Goal: Transaction & Acquisition: Purchase product/service

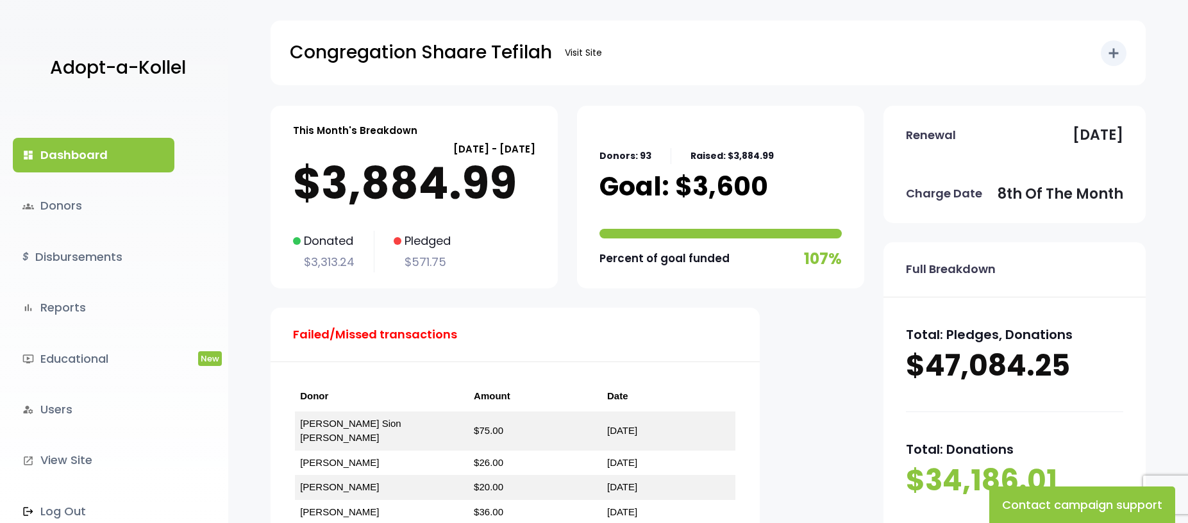
drag, startPoint x: 85, startPoint y: 151, endPoint x: 92, endPoint y: 154, distance: 7.7
click at [85, 151] on link "dashboard Dashboard" at bounding box center [94, 155] width 162 height 35
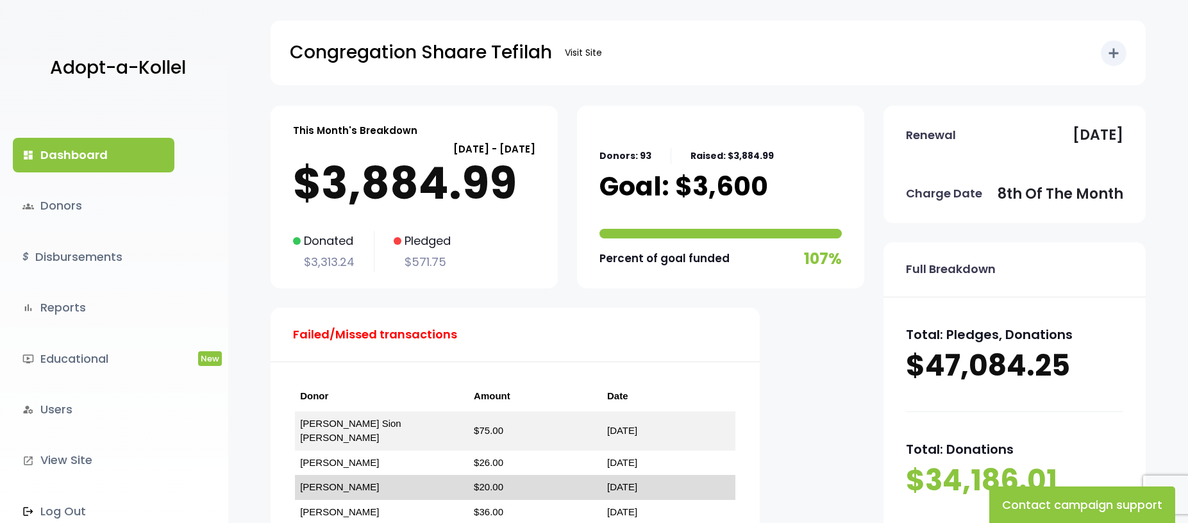
click at [362, 481] on link "[PERSON_NAME]" at bounding box center [339, 486] width 79 height 11
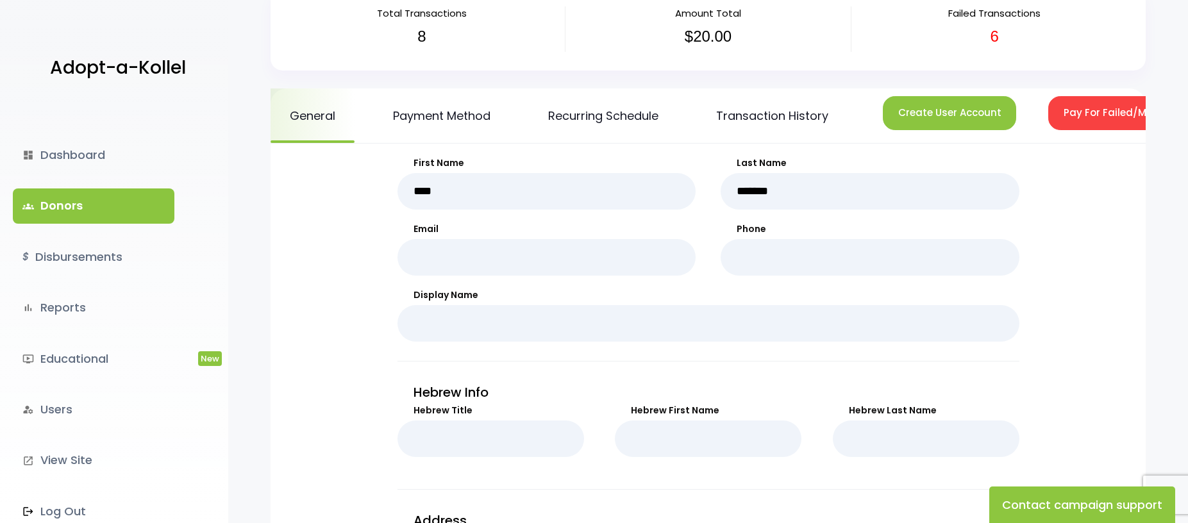
scroll to position [128, 0]
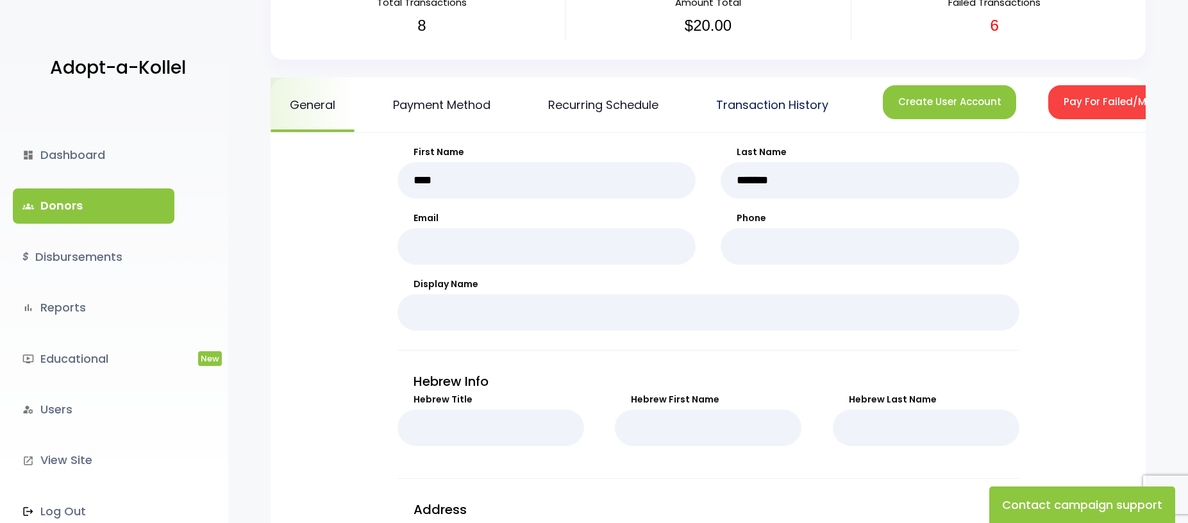
click at [722, 110] on link "Transaction History" at bounding box center [772, 105] width 151 height 54
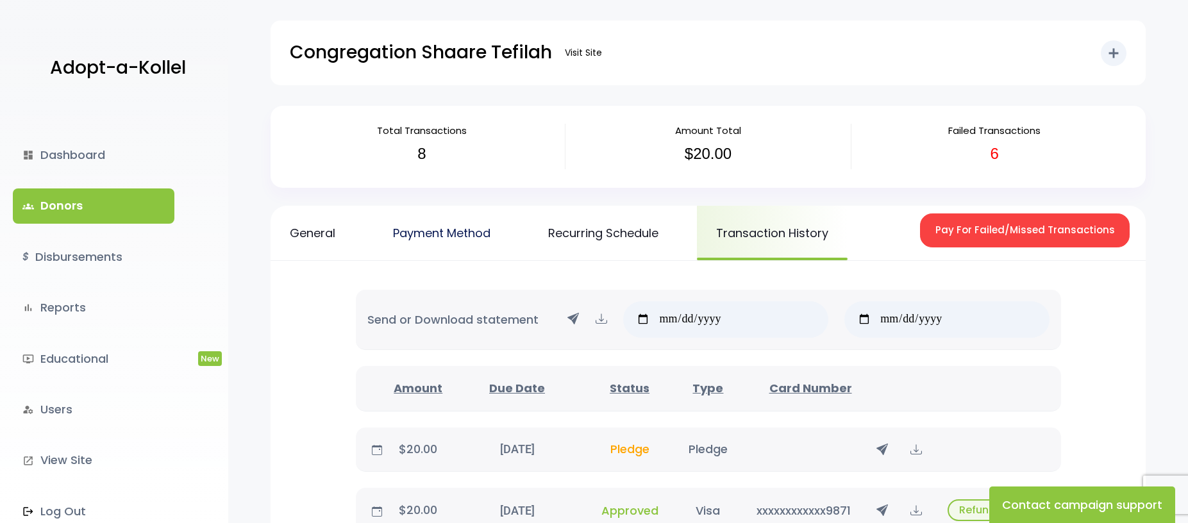
click at [400, 242] on link "Payment Method" at bounding box center [442, 233] width 136 height 54
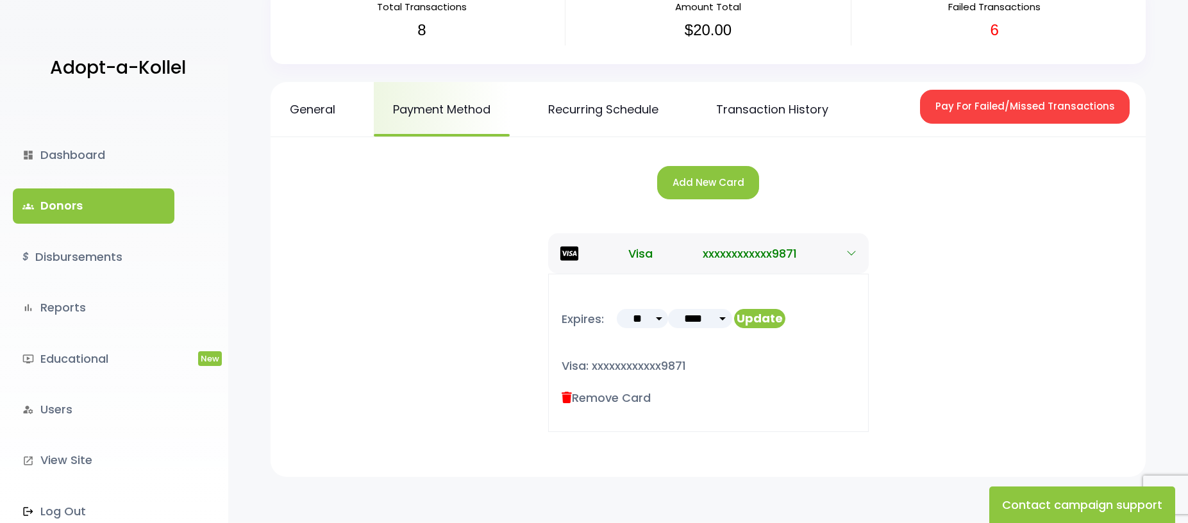
scroll to position [128, 0]
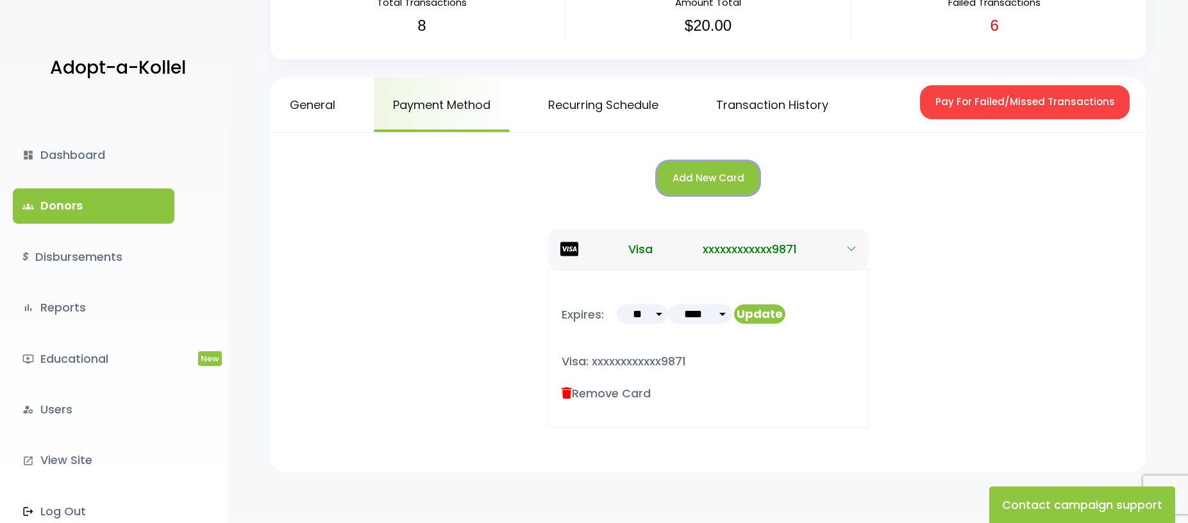
click at [703, 176] on button "Add New Card" at bounding box center [708, 179] width 102 height 34
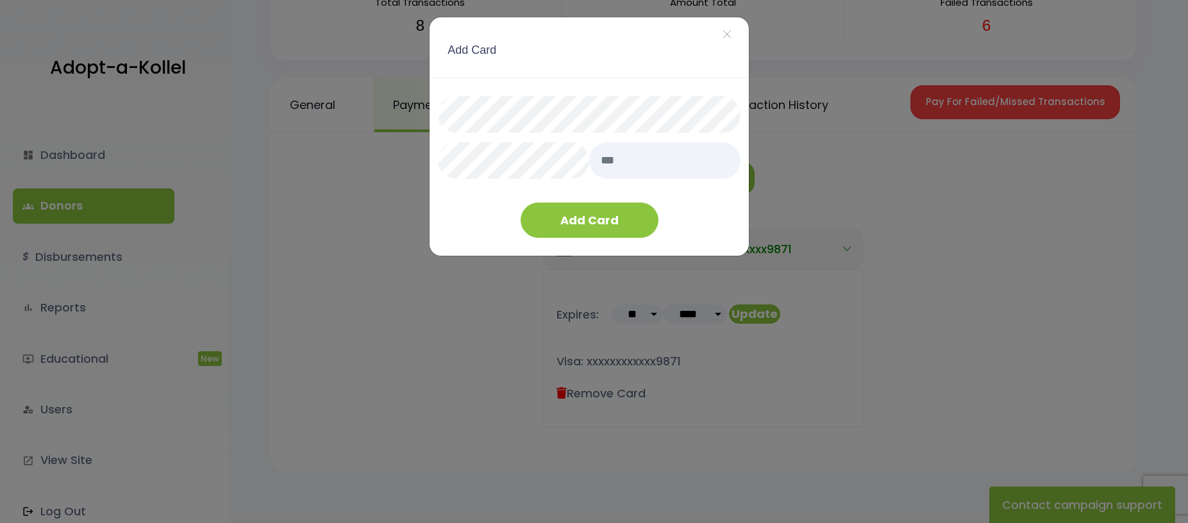
drag, startPoint x: 578, startPoint y: 67, endPoint x: 533, endPoint y: 94, distance: 52.1
click at [571, 72] on div "Add Card ×" at bounding box center [588, 47] width 319 height 60
click at [635, 167] on input "text" at bounding box center [664, 160] width 151 height 37
type input "***"
click at [572, 233] on button "Add Card" at bounding box center [590, 220] width 138 height 35
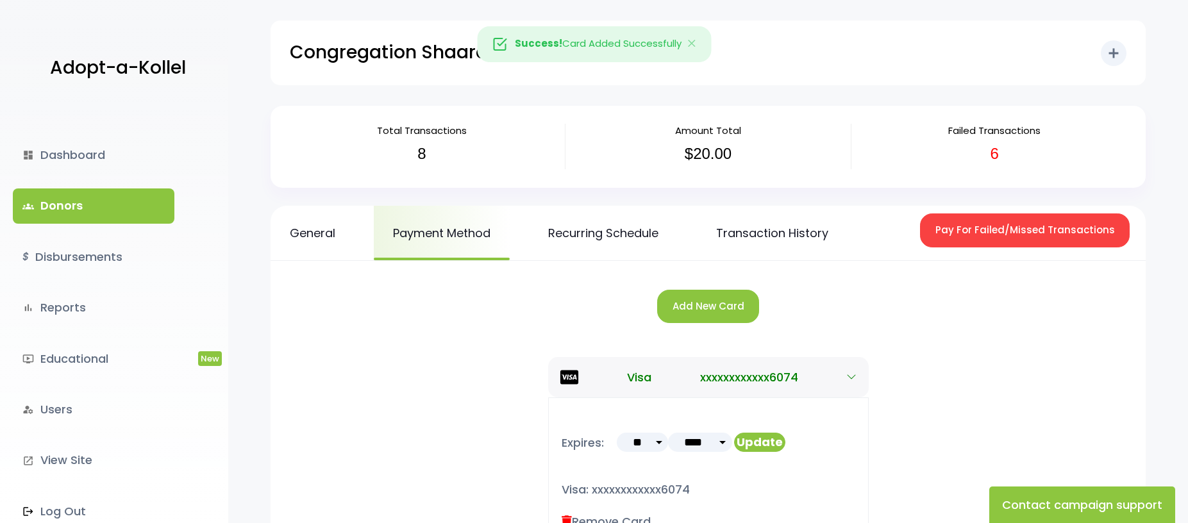
scroll to position [128, 0]
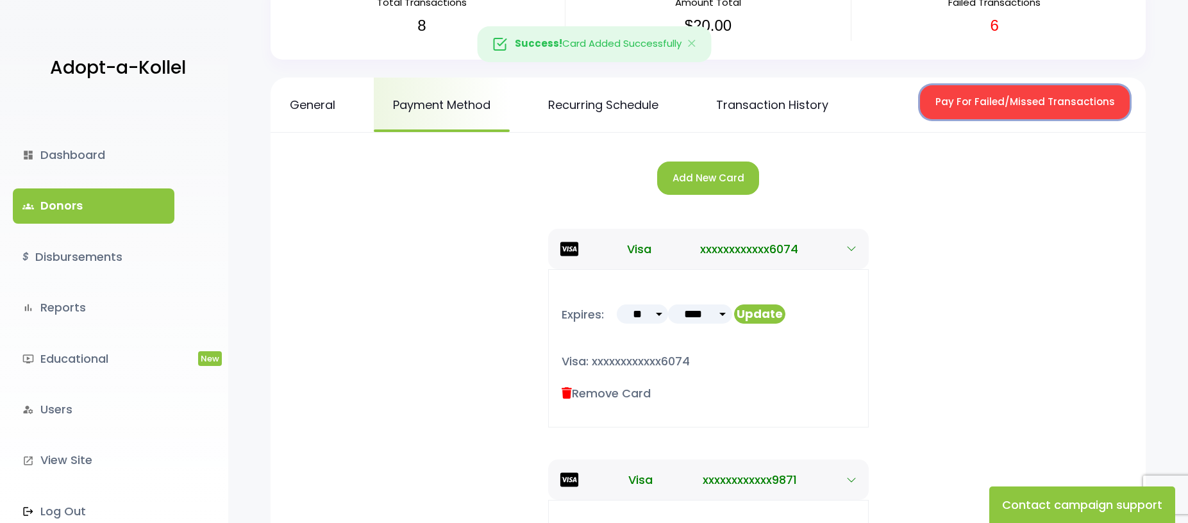
click at [1022, 99] on button "Pay For Failed/Missed Transactions" at bounding box center [1025, 102] width 210 height 34
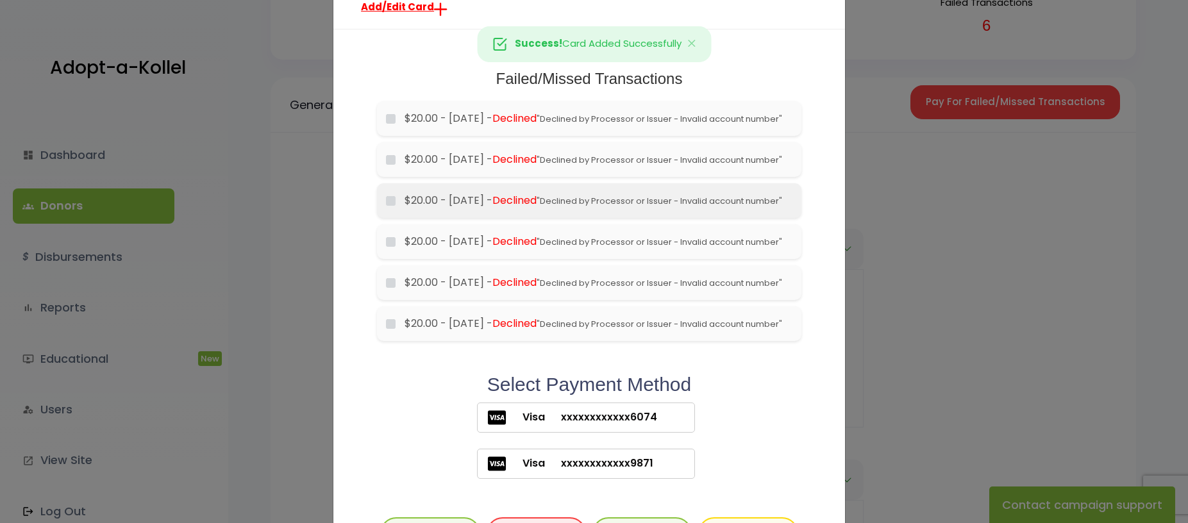
scroll to position [64, 0]
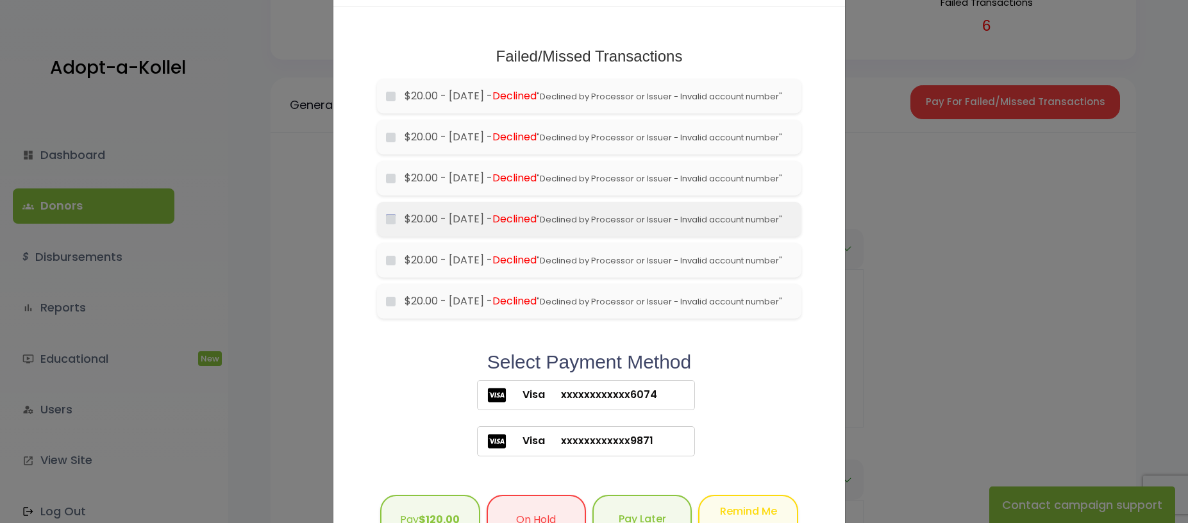
click at [386, 237] on li "$20.00 - 2025-06-08 - Declined "Declined by Processor or Issuer - Invalid accou…" at bounding box center [589, 219] width 424 height 35
click at [390, 237] on li "$20.00 - 2025-06-08 - Declined "Declined by Processor or Issuer - Invalid accou…" at bounding box center [589, 219] width 424 height 35
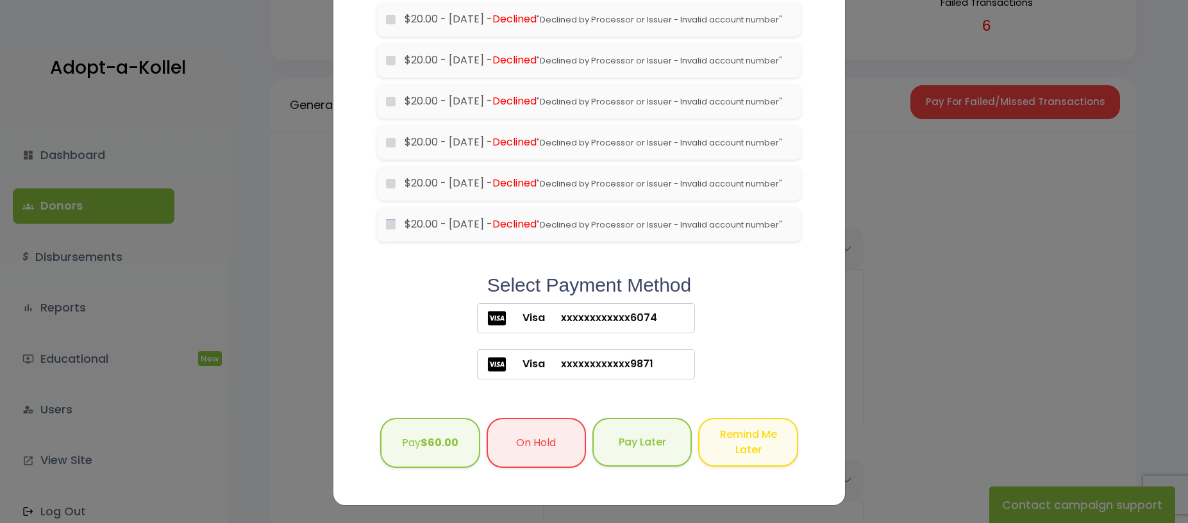
scroll to position [192, 0]
click at [657, 333] on label "Visa xxxxxxxxxxxx6074" at bounding box center [586, 318] width 218 height 30
click at [424, 449] on b "$60.00" at bounding box center [440, 441] width 38 height 15
click at [729, 337] on div "Visa xxxxxxxxxxxx6074" at bounding box center [589, 319] width 424 height 33
click at [442, 383] on div "Select Payment Method Visa xxxxxxxxxxxx6074 Visa xxxxxxxxxxxx9871" at bounding box center [589, 328] width 424 height 109
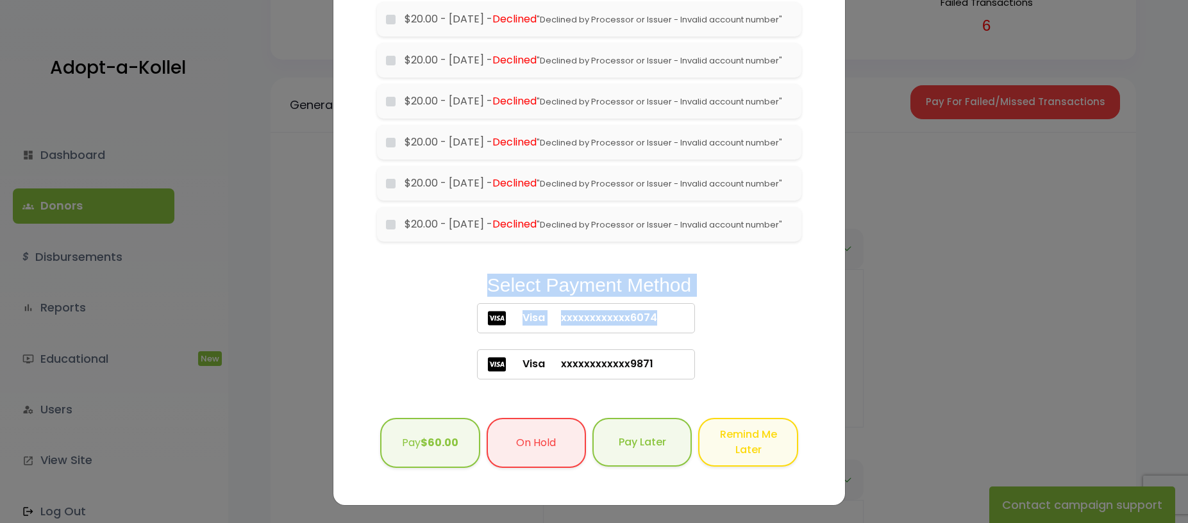
drag, startPoint x: 478, startPoint y: 319, endPoint x: 727, endPoint y: 338, distance: 250.1
click at [727, 338] on div "Select Payment Method Visa xxxxxxxxxxxx6074 Visa xxxxxxxxxxxx9871" at bounding box center [589, 328] width 424 height 109
click at [728, 297] on h2 "Select Payment Method" at bounding box center [589, 285] width 424 height 23
drag, startPoint x: 567, startPoint y: 331, endPoint x: 429, endPoint y: 336, distance: 137.9
click at [452, 297] on h2 "Select Payment Method" at bounding box center [589, 285] width 424 height 23
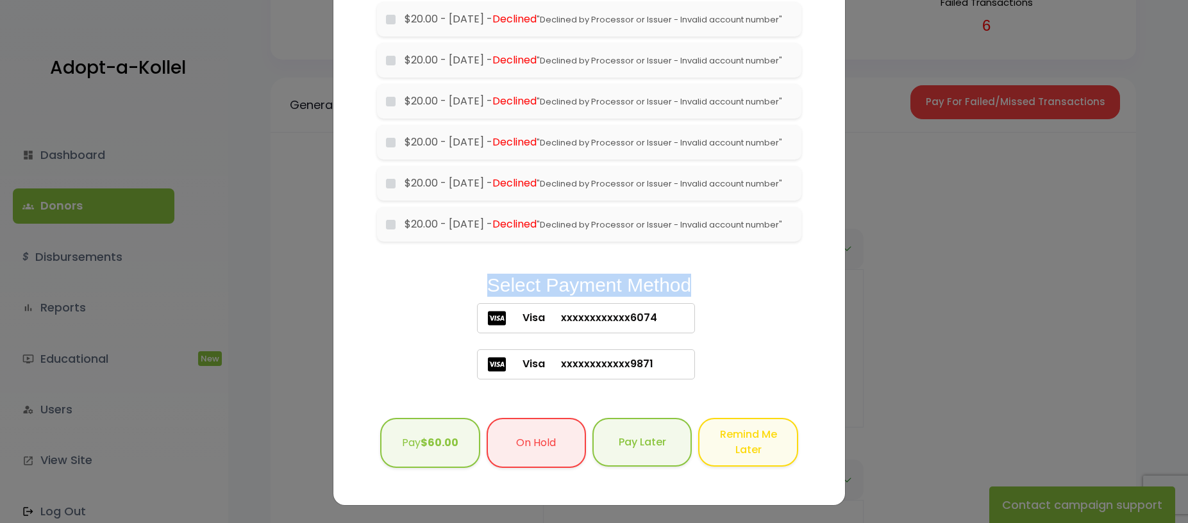
click at [429, 297] on h2 "Select Payment Method" at bounding box center [589, 285] width 424 height 23
drag, startPoint x: 480, startPoint y: 322, endPoint x: 710, endPoint y: 328, distance: 229.5
click at [710, 297] on h2 "Select Payment Method" at bounding box center [589, 285] width 424 height 23
drag, startPoint x: 577, startPoint y: 328, endPoint x: 447, endPoint y: 333, distance: 129.6
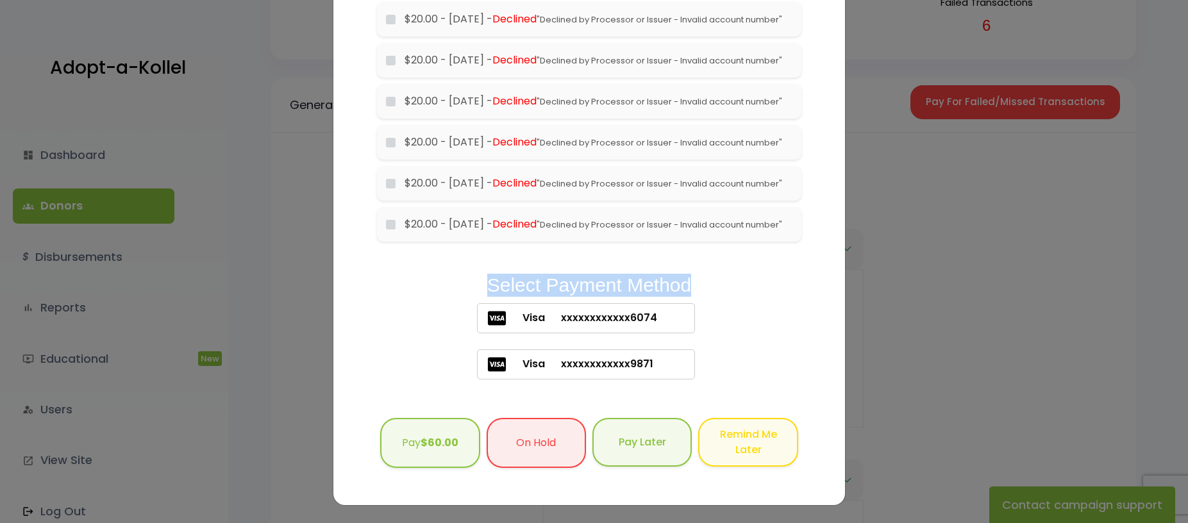
click at [463, 297] on h2 "Select Payment Method" at bounding box center [589, 285] width 424 height 23
click at [447, 297] on h2 "Select Payment Method" at bounding box center [589, 285] width 424 height 23
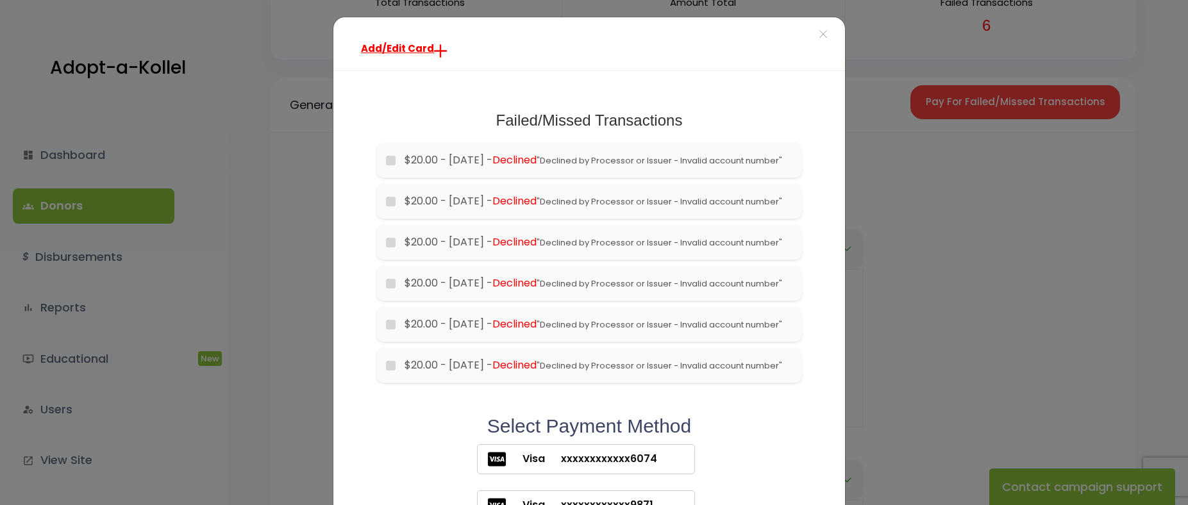
scroll to position [0, 0]
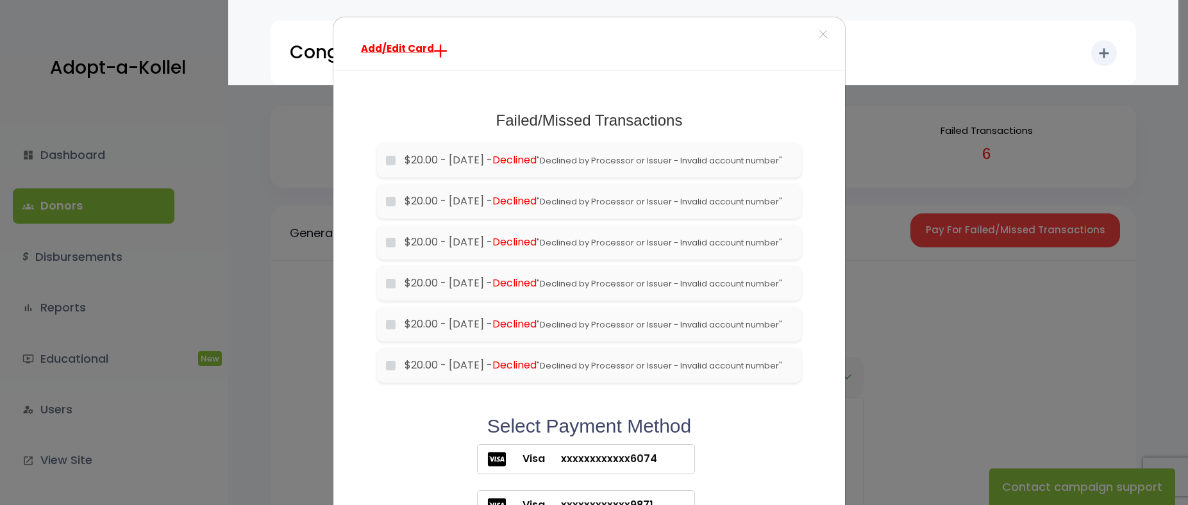
click at [412, 45] on span "Add/Edit Card" at bounding box center [397, 48] width 73 height 13
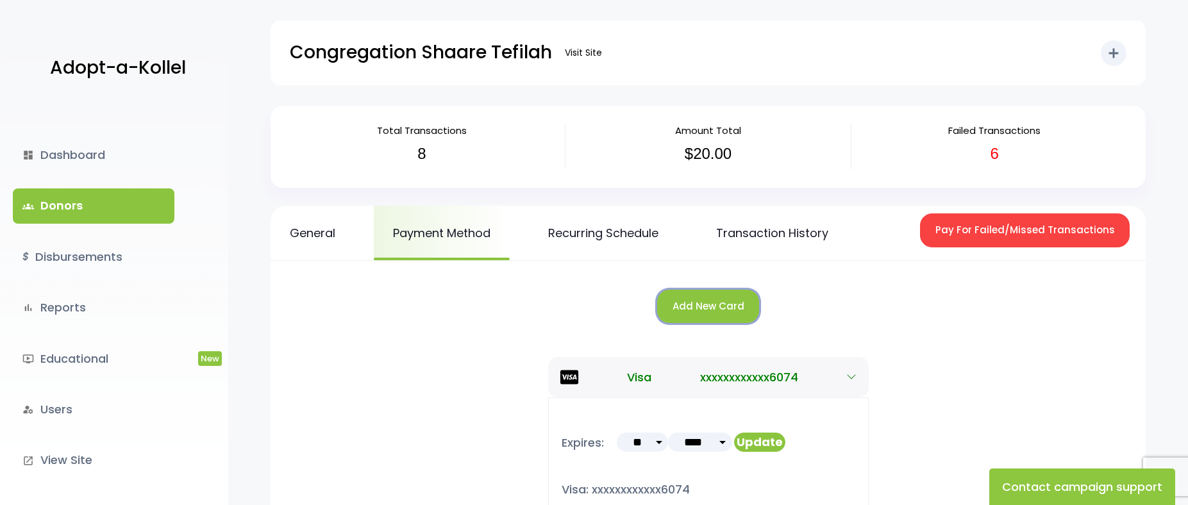
click at [708, 299] on button "Add New Card" at bounding box center [708, 307] width 102 height 34
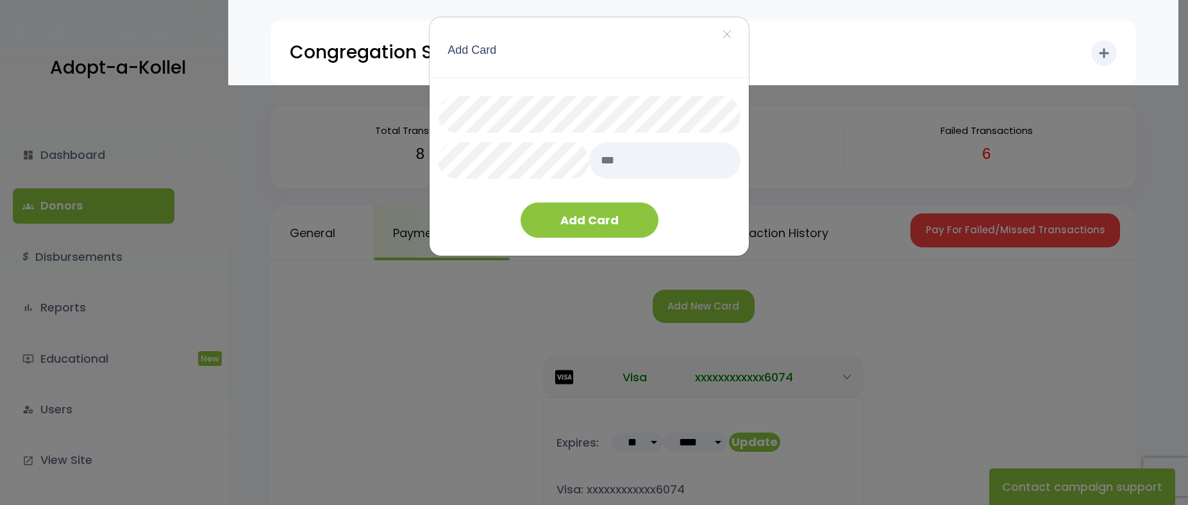
click at [640, 163] on input "text" at bounding box center [664, 160] width 151 height 37
type input "***"
click at [536, 231] on button "Add Card" at bounding box center [590, 220] width 138 height 35
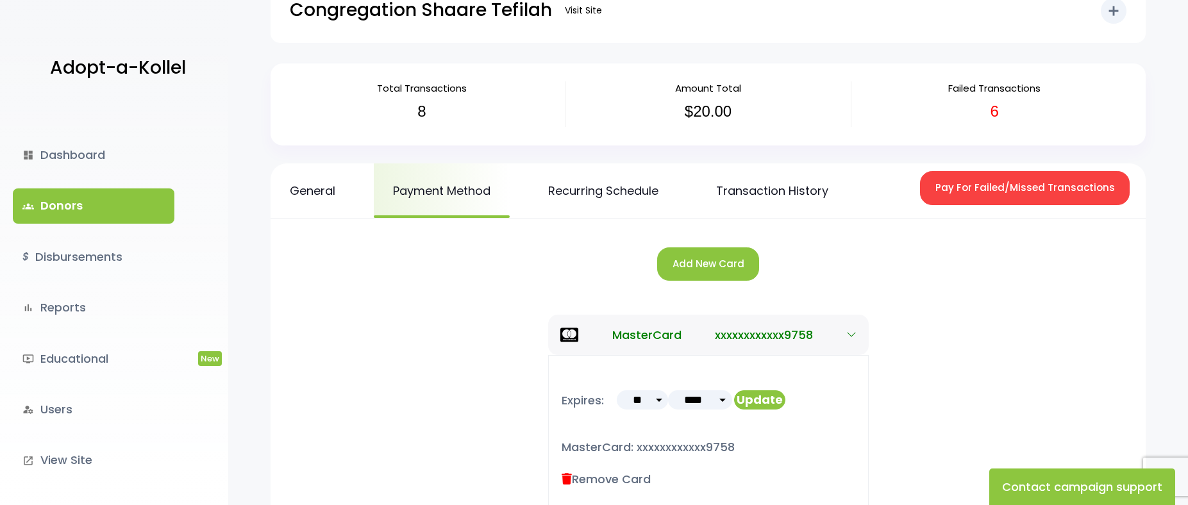
scroll to position [64, 0]
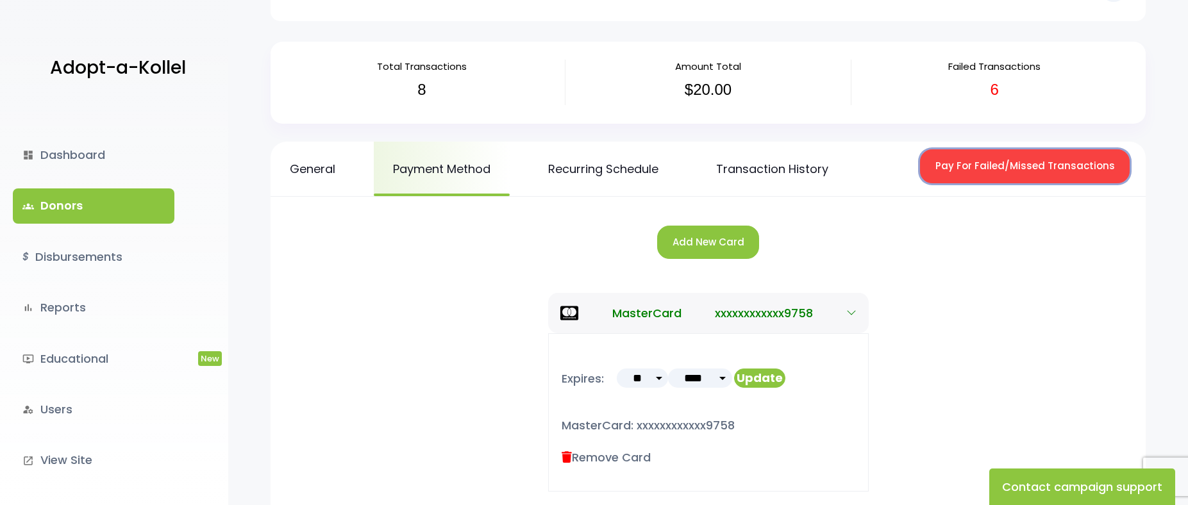
click at [1035, 162] on button "Pay For Failed/Missed Transactions" at bounding box center [1025, 166] width 210 height 34
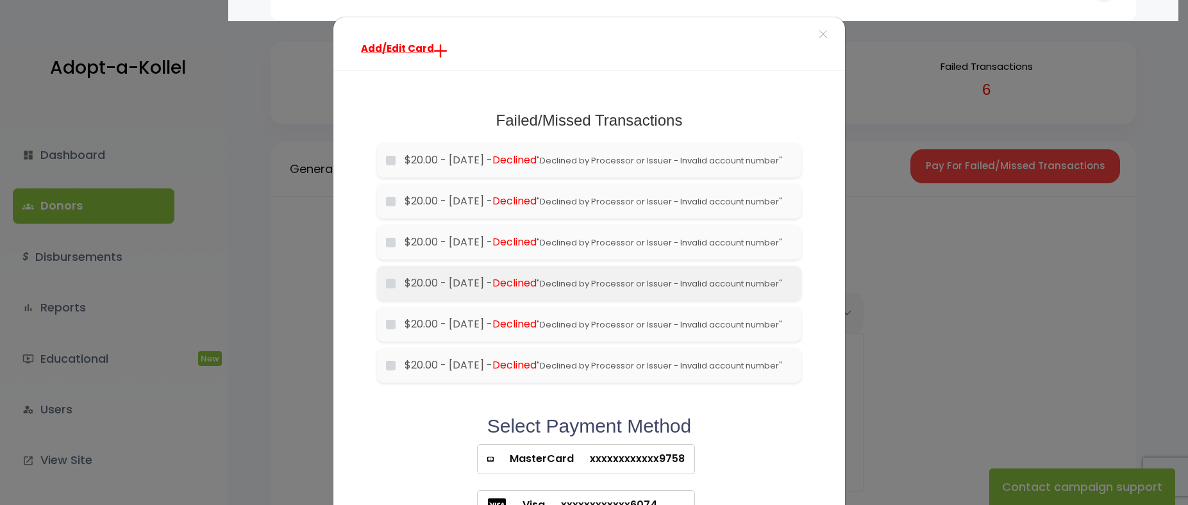
click at [390, 301] on li "$20.00 - 2025-06-08 - Declined "Declined by Processor or Issuer - Invalid accou…" at bounding box center [589, 283] width 424 height 35
drag, startPoint x: 385, startPoint y: 324, endPoint x: 387, endPoint y: 331, distance: 7.2
click at [385, 301] on li "$20.00 - 2025-06-08 - Declined "Declined by Processor or Issuer - Invalid accou…" at bounding box center [589, 283] width 424 height 35
click at [393, 383] on li "$20.00 - 2025-08-08 - Declined "Declined by Processor or Issuer - Invalid accou…" at bounding box center [589, 365] width 424 height 35
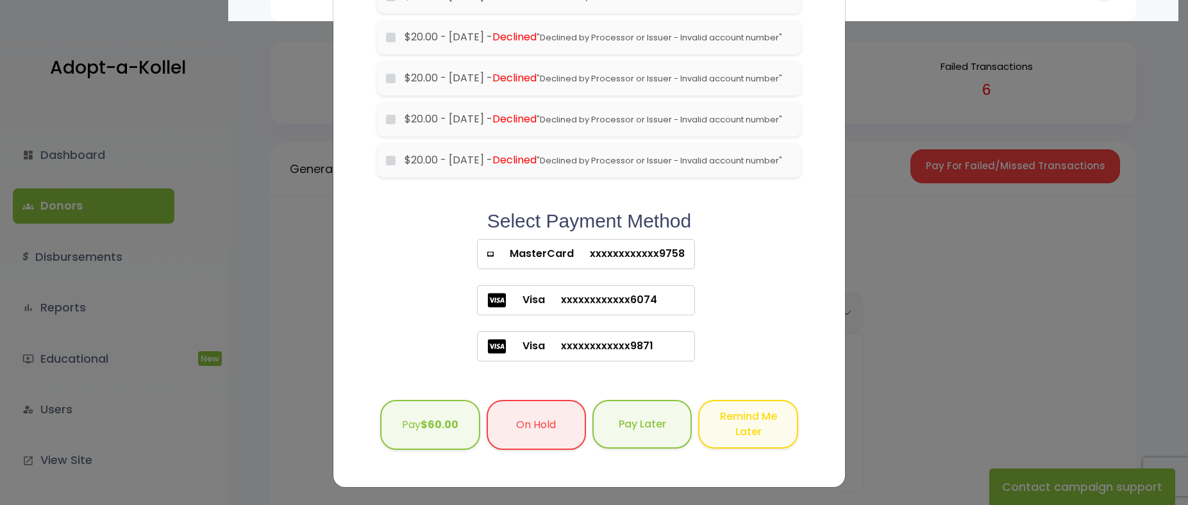
click at [673, 262] on span "xxxxxxxxxxxx9758" at bounding box center [629, 253] width 111 height 15
click at [436, 431] on b "$60.00" at bounding box center [440, 423] width 38 height 15
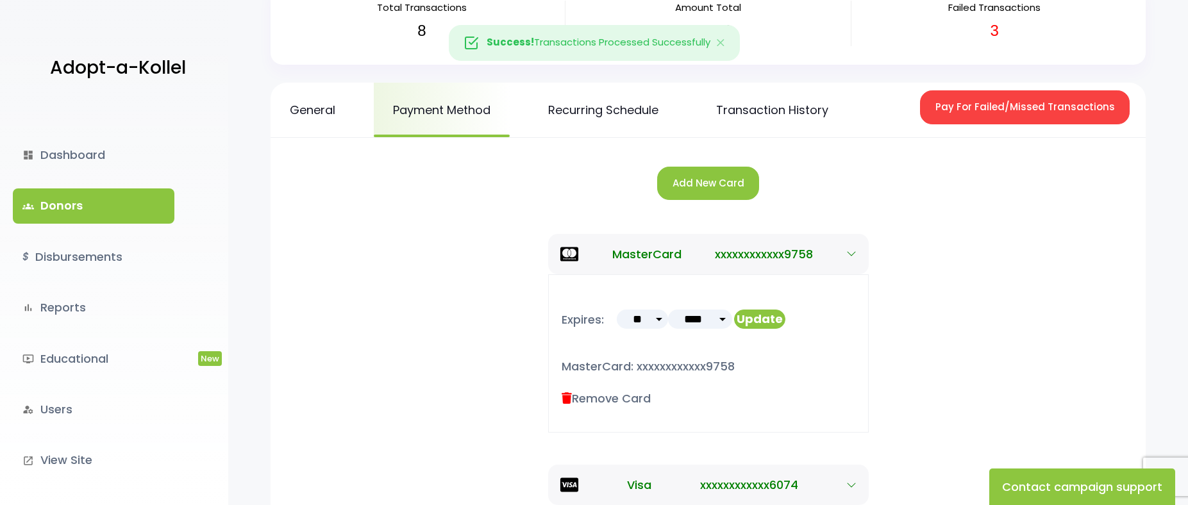
scroll to position [128, 0]
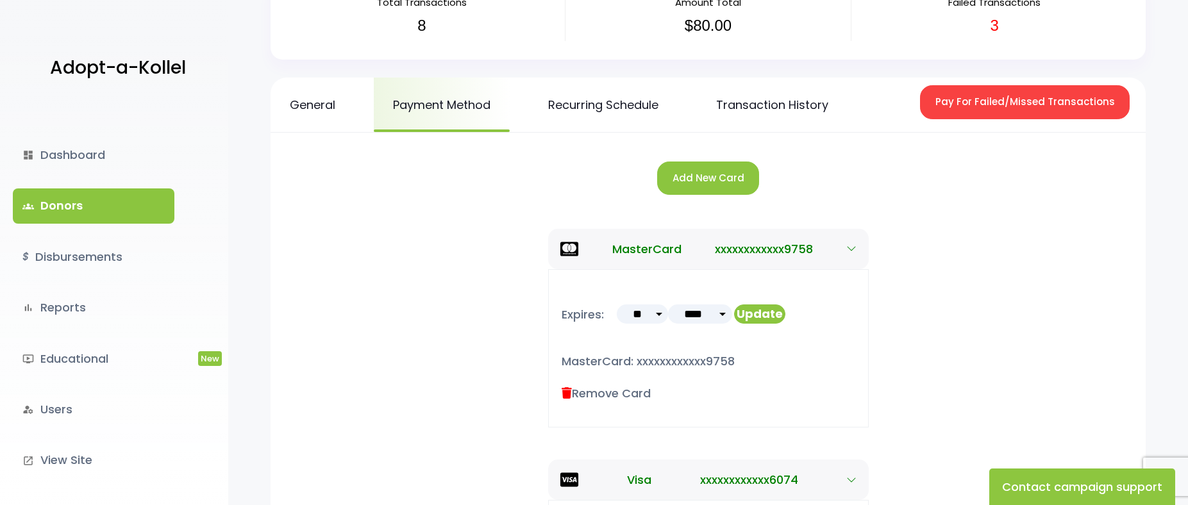
click at [963, 274] on div "Expires: ** ** ** ** ** ** ** ** ** ** ** ** **** ****" at bounding box center [708, 348] width 824 height 158
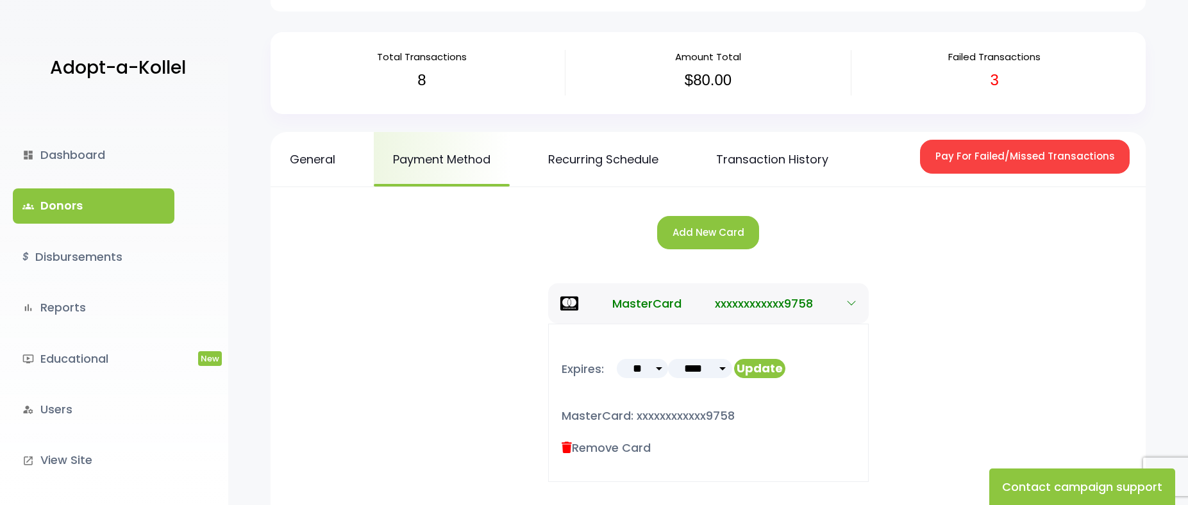
scroll to position [0, 0]
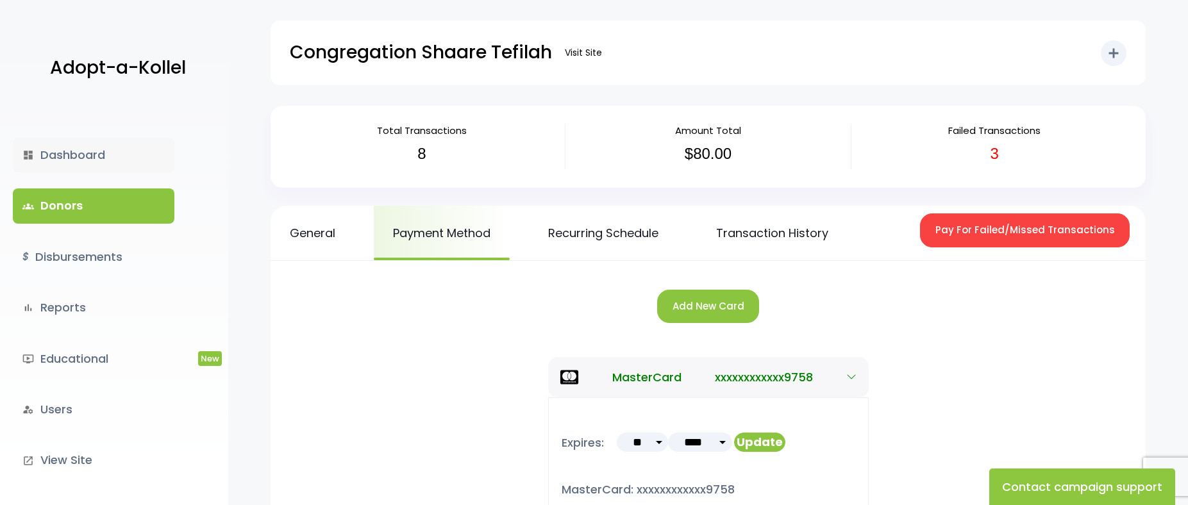
click at [74, 147] on link "dashboard Dashboard" at bounding box center [94, 155] width 162 height 35
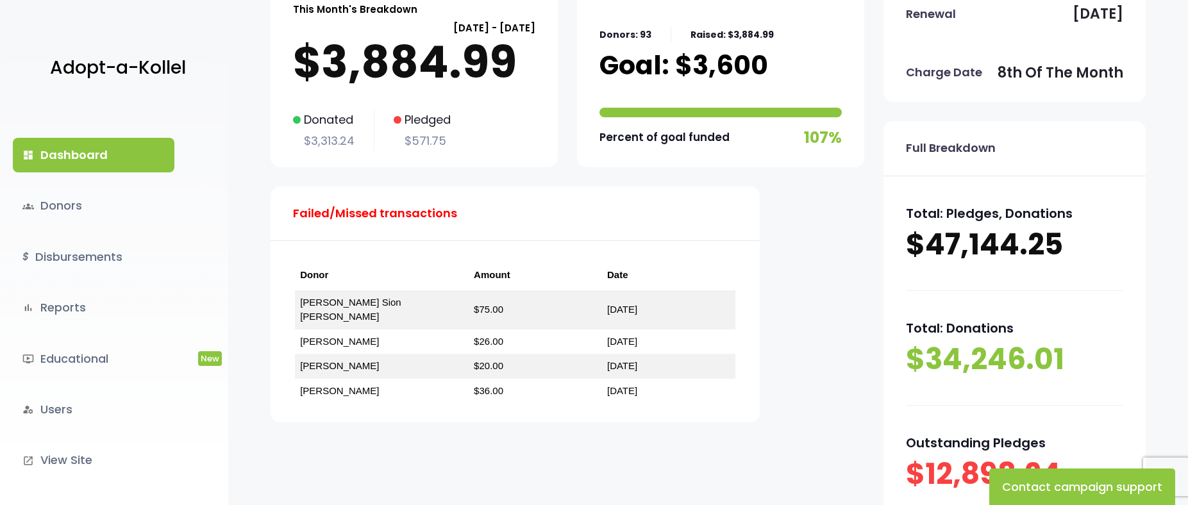
scroll to position [128, 0]
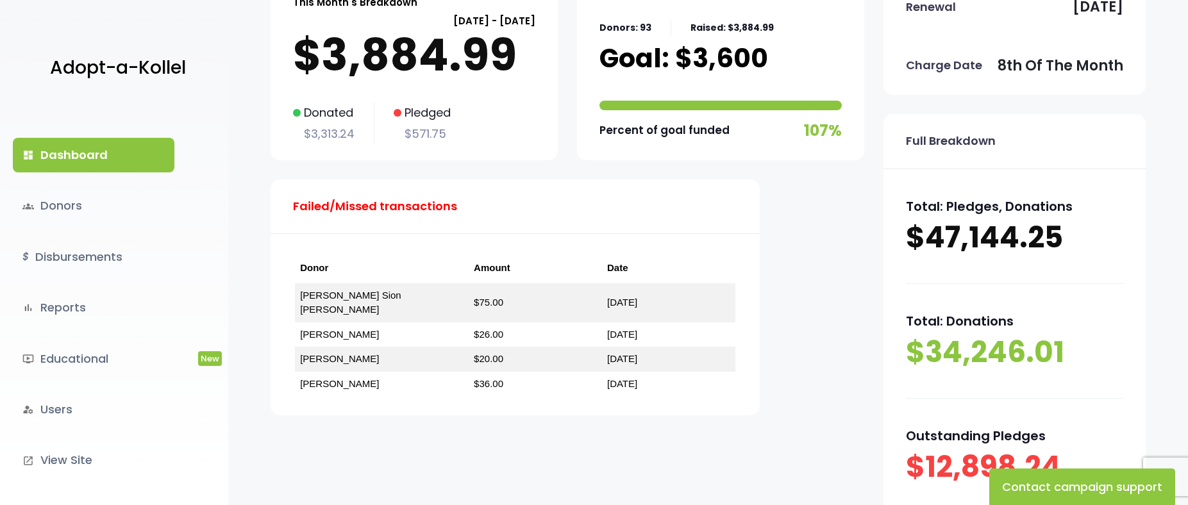
click at [479, 449] on div "This Month's Breakdown August 08 - September 07 $3,884.99 Donated $3,313.24 Ple…" at bounding box center [568, 263] width 594 height 571
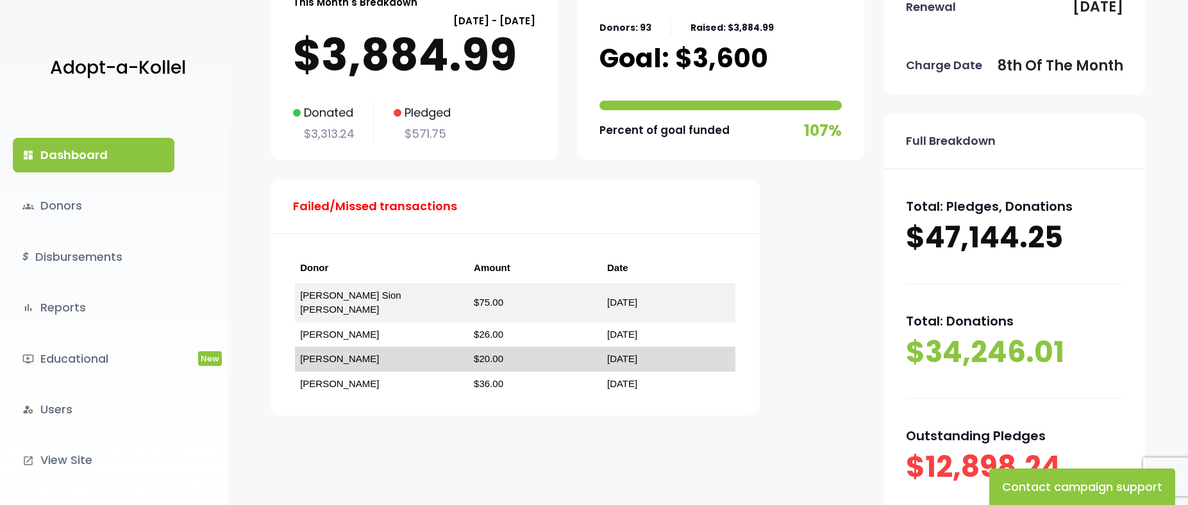
click at [354, 353] on link "JOEY CHEMTOB" at bounding box center [339, 358] width 79 height 11
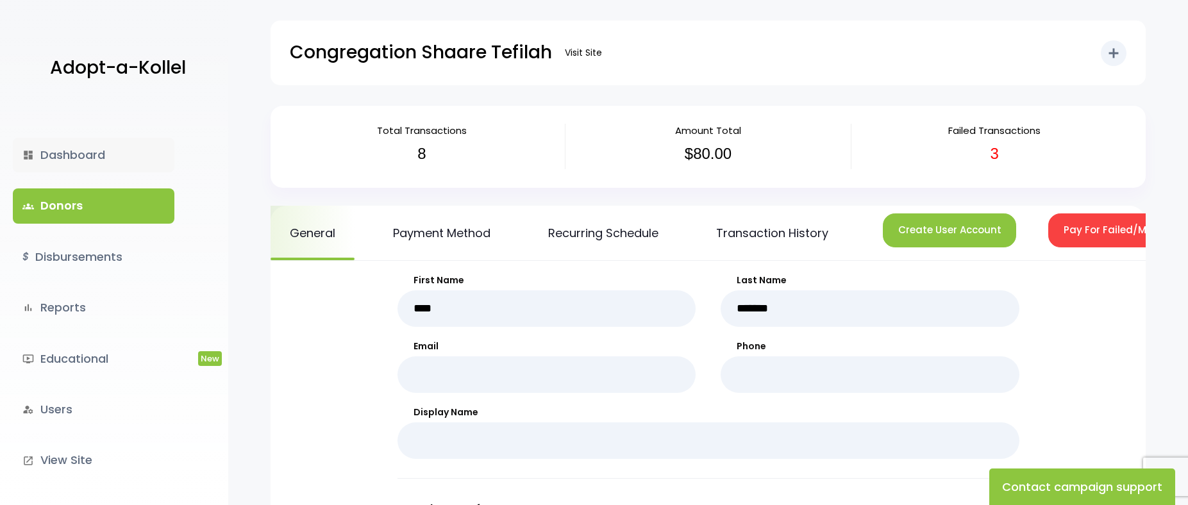
click at [101, 154] on link "dashboard Dashboard" at bounding box center [94, 155] width 162 height 35
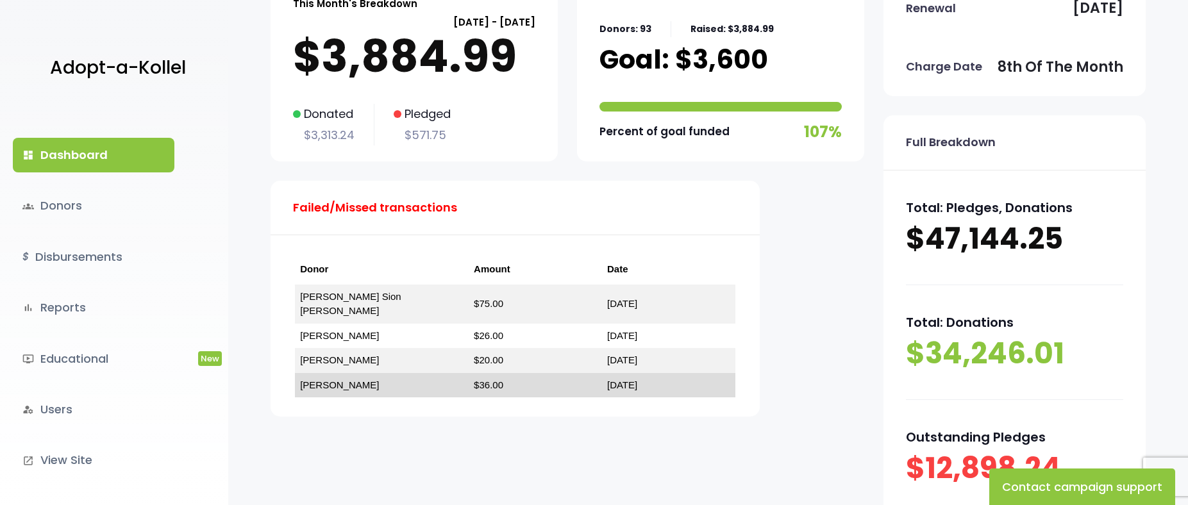
scroll to position [128, 0]
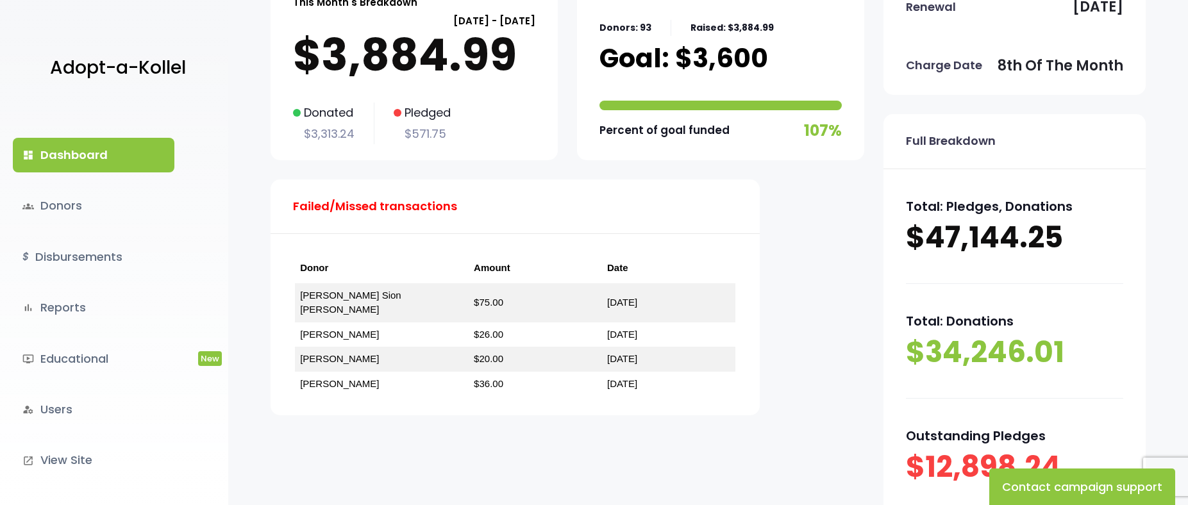
drag, startPoint x: 431, startPoint y: 440, endPoint x: 419, endPoint y: 417, distance: 25.8
click at [428, 437] on div "This Month's Breakdown August 08 - September 07 $3,884.99 Donated $3,313.24 Ple…" at bounding box center [568, 263] width 594 height 571
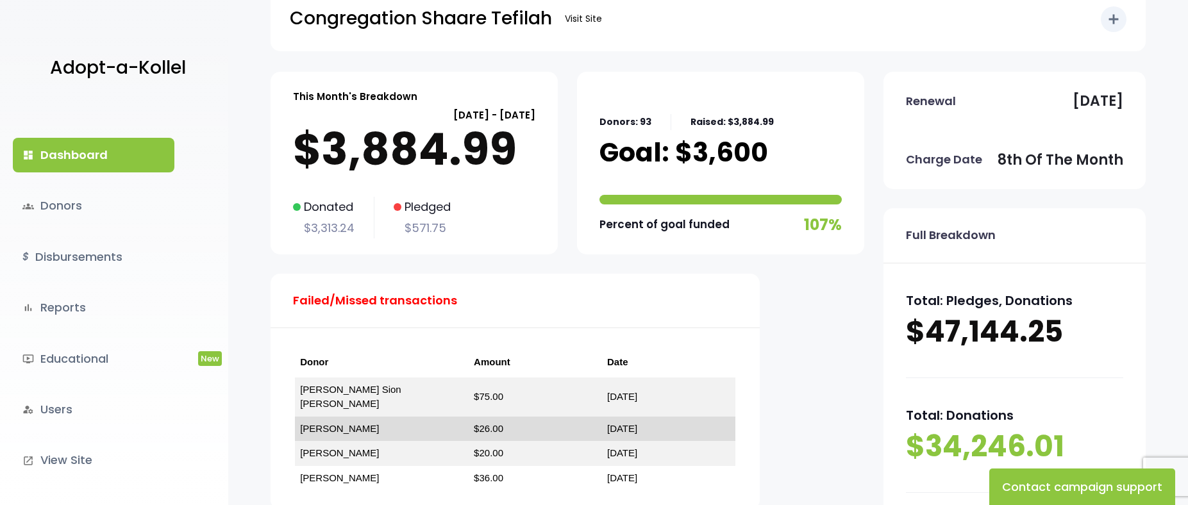
scroll to position [64, 0]
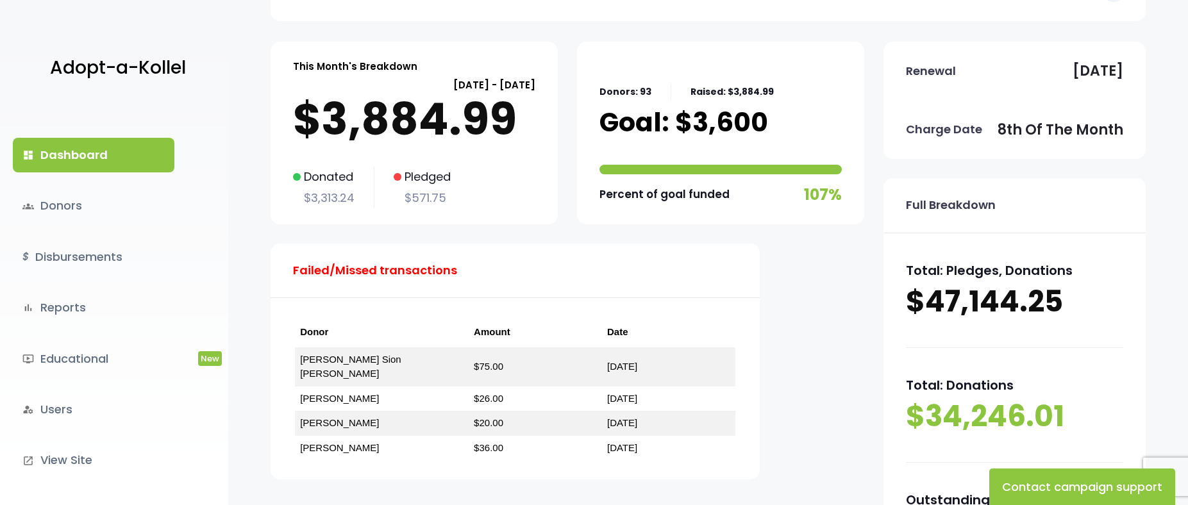
click at [96, 150] on link "dashboard Dashboard" at bounding box center [94, 155] width 162 height 35
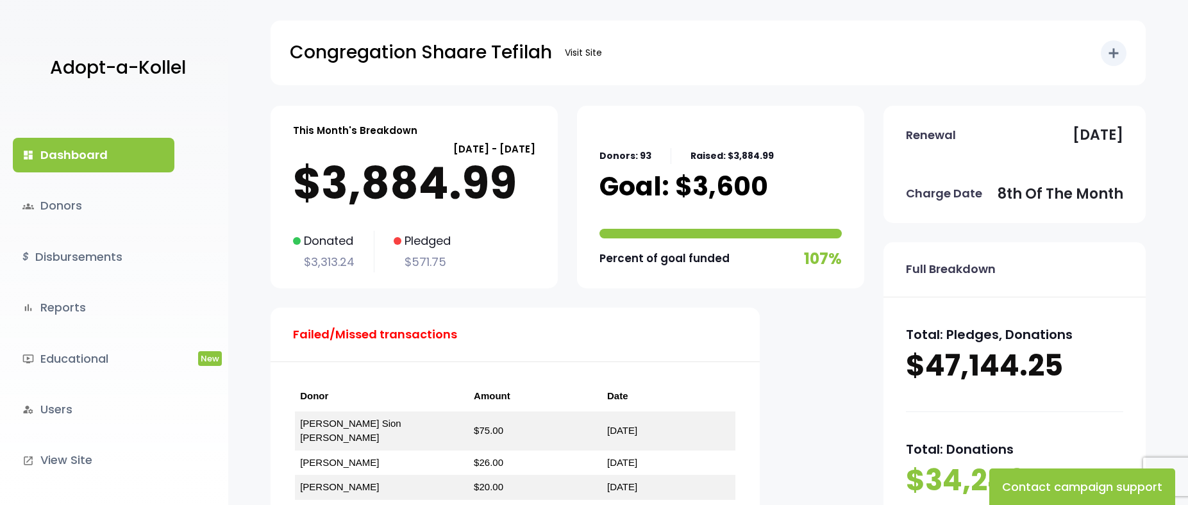
click at [119, 162] on link "dashboard Dashboard" at bounding box center [94, 155] width 162 height 35
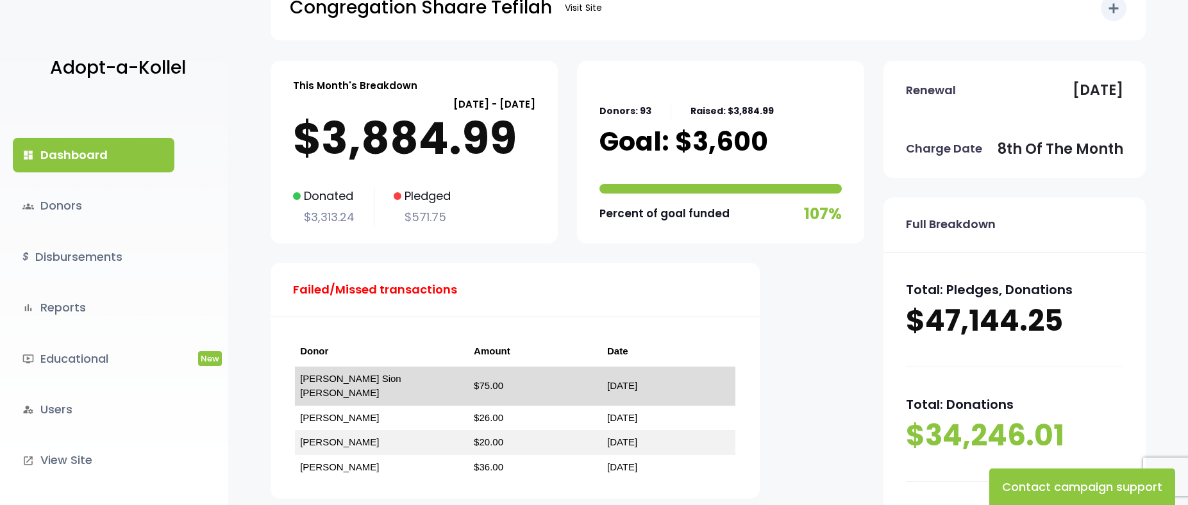
scroll to position [64, 0]
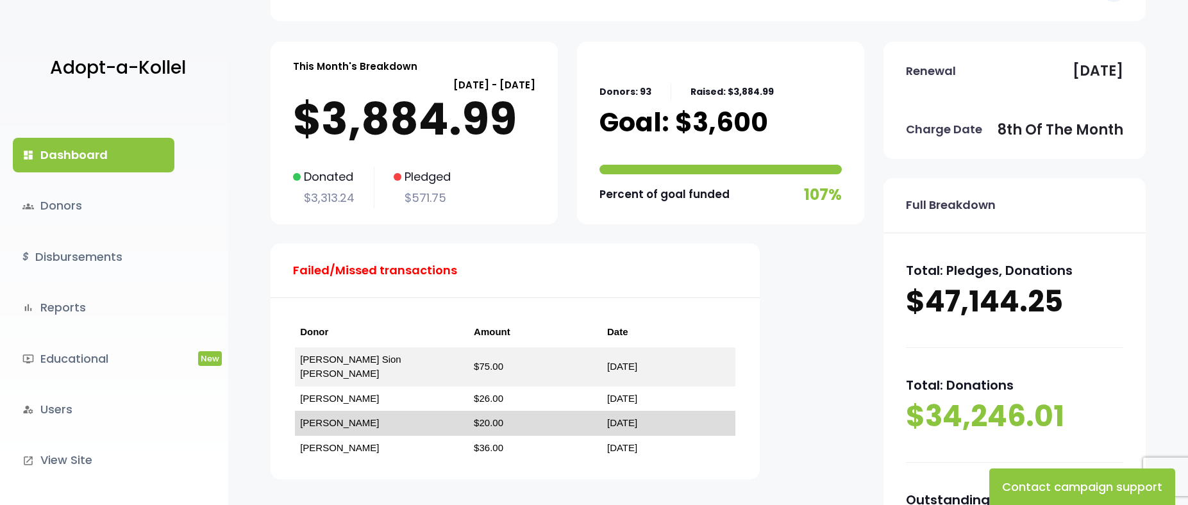
click at [358, 417] on link "JOEY CHEMTOB" at bounding box center [339, 422] width 79 height 11
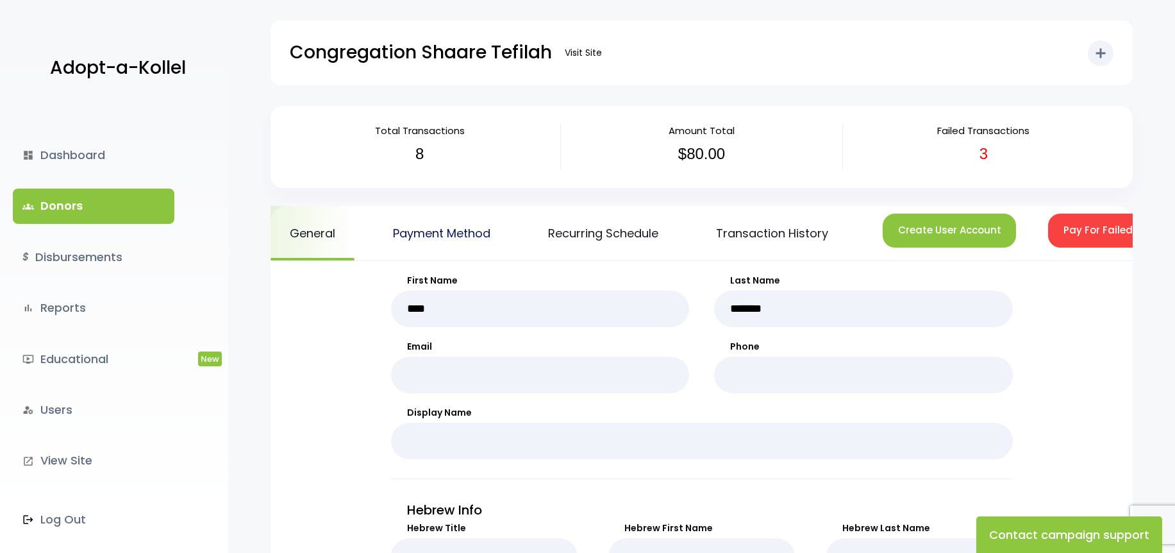
click at [447, 233] on link "Payment Method" at bounding box center [442, 233] width 136 height 54
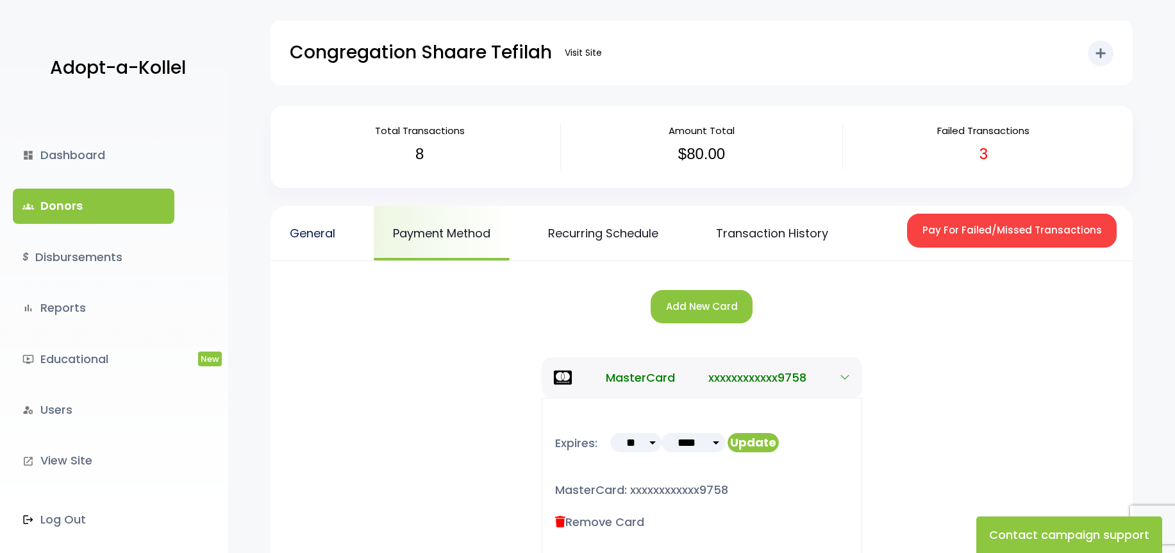
click at [315, 235] on link "General" at bounding box center [313, 233] width 84 height 54
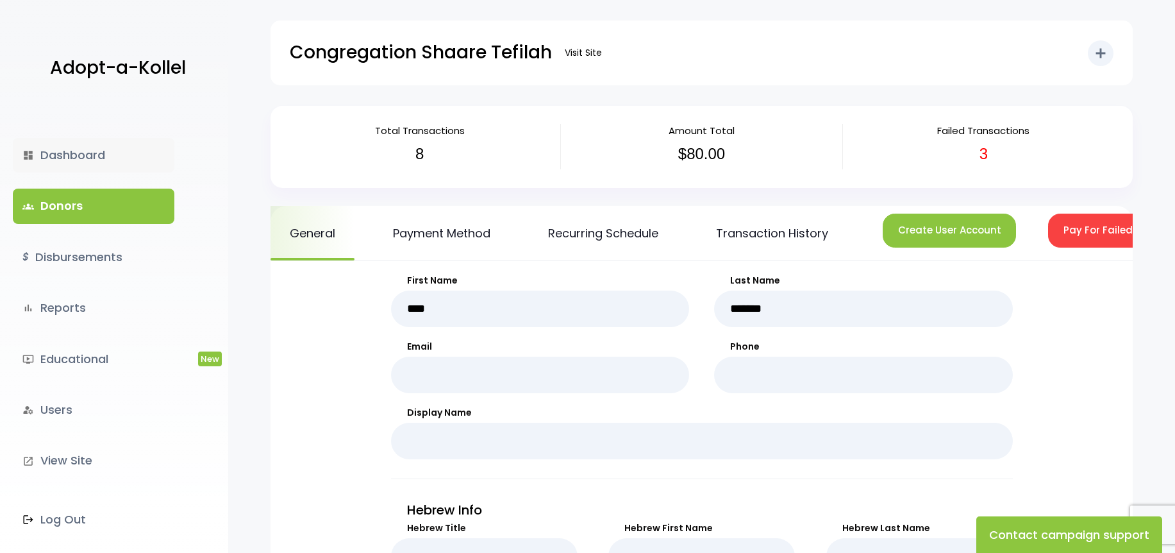
click at [115, 162] on link "dashboard Dashboard" at bounding box center [94, 155] width 162 height 35
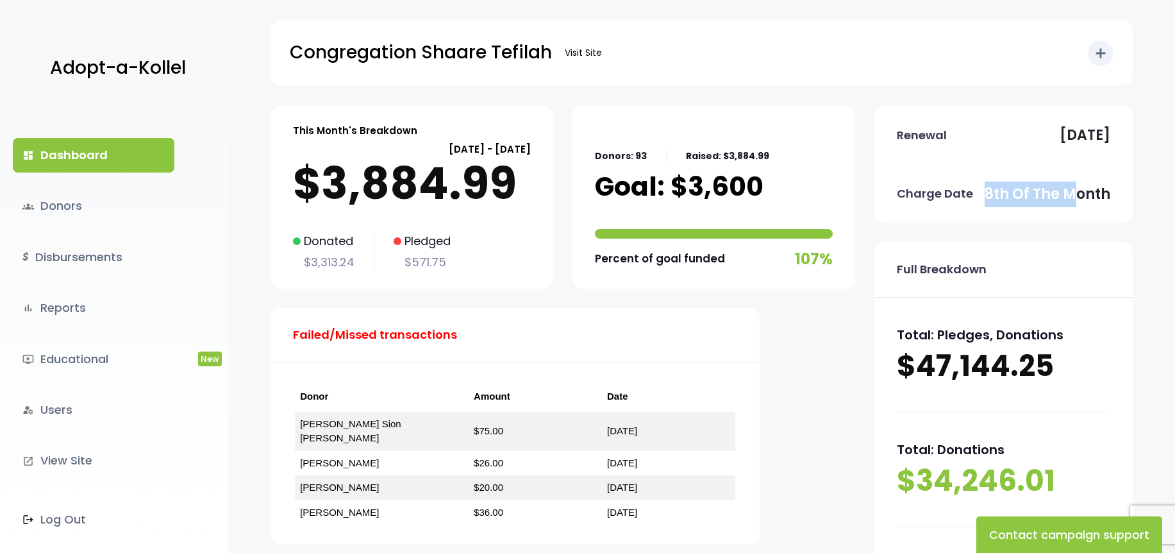
drag, startPoint x: 988, startPoint y: 194, endPoint x: 1081, endPoint y: 195, distance: 92.3
click at [1081, 195] on p "8th of the month" at bounding box center [1048, 194] width 126 height 26
click at [527, 329] on div "Failed/Missed transactions" at bounding box center [515, 335] width 489 height 54
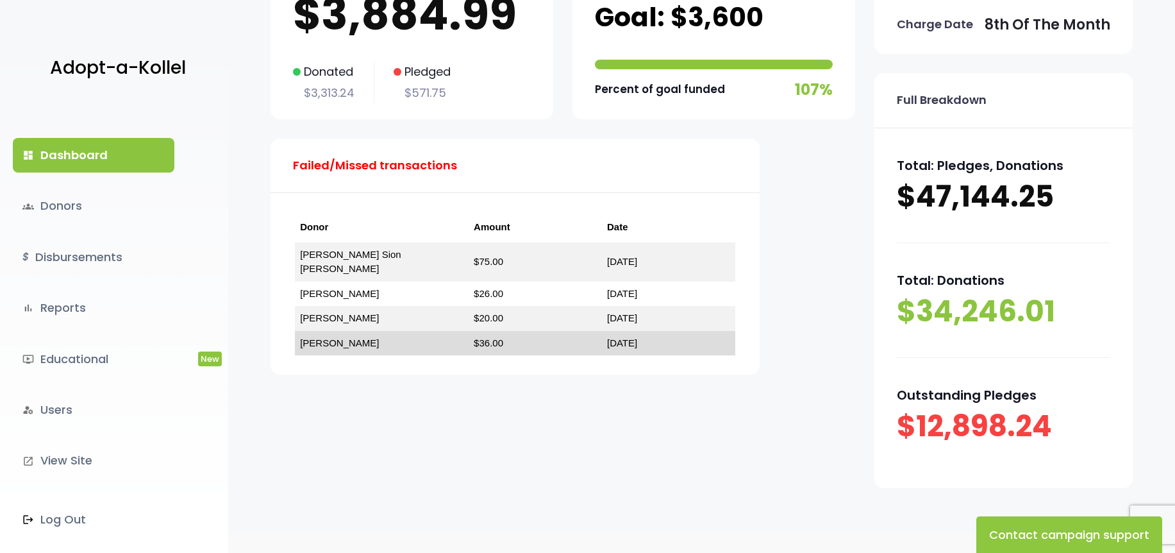
scroll to position [149, 0]
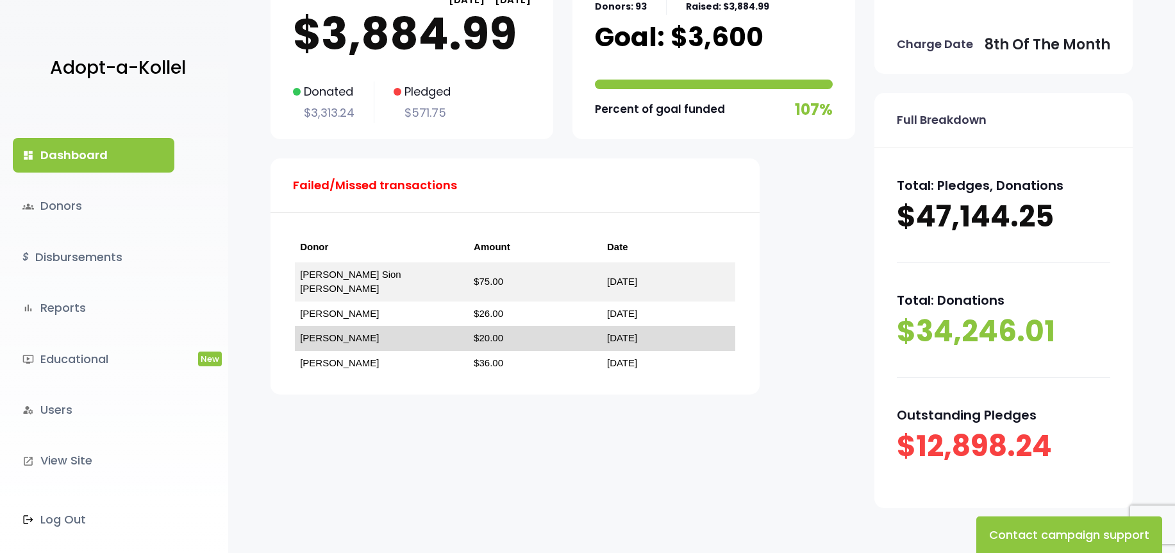
click at [340, 332] on link "[PERSON_NAME]" at bounding box center [339, 337] width 79 height 11
